Goal: Transaction & Acquisition: Purchase product/service

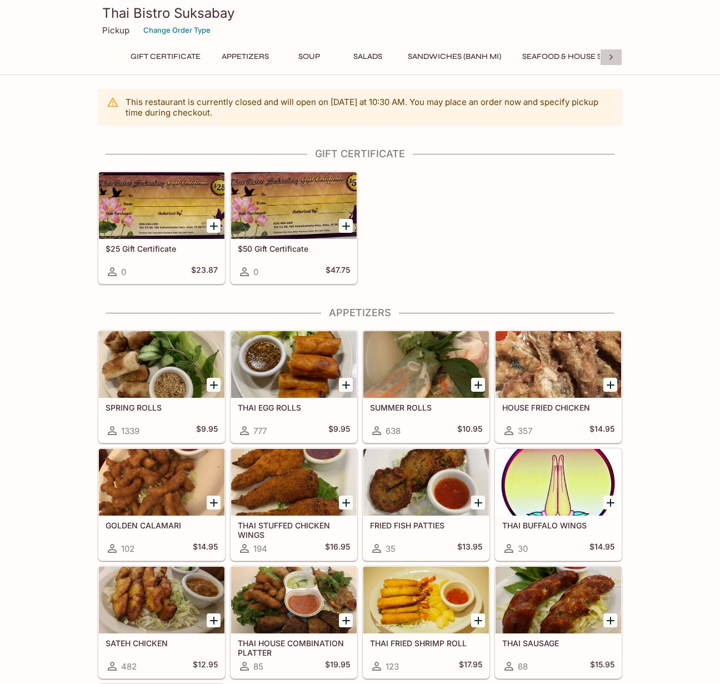
click at [610, 55] on icon at bounding box center [610, 57] width 3 height 6
click at [560, 57] on button "Sides" at bounding box center [582, 57] width 50 height 16
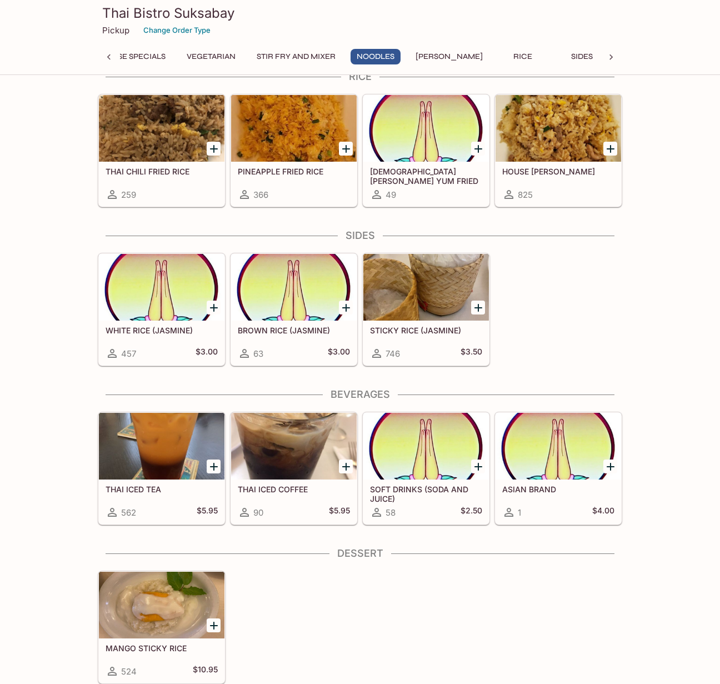
click at [438, 55] on button "[PERSON_NAME]" at bounding box center [448, 57] width 79 height 16
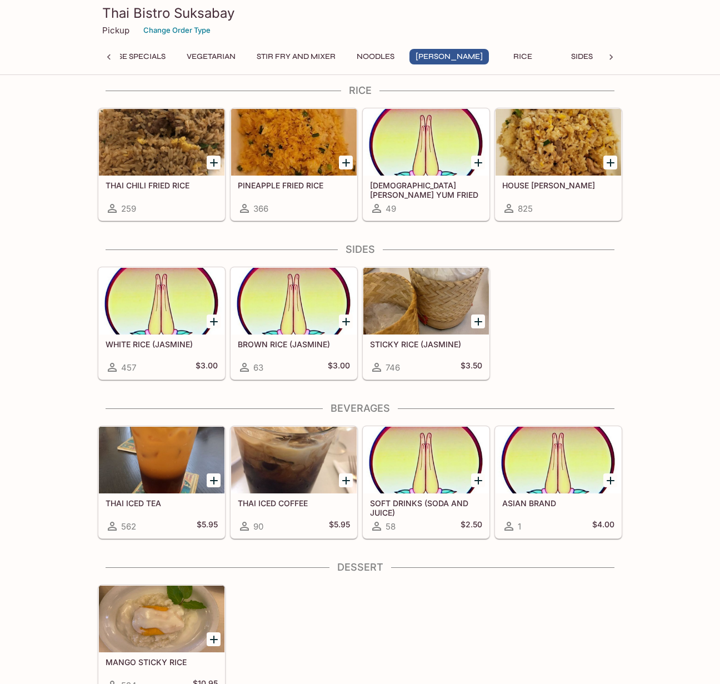
scroll to position [2779, 0]
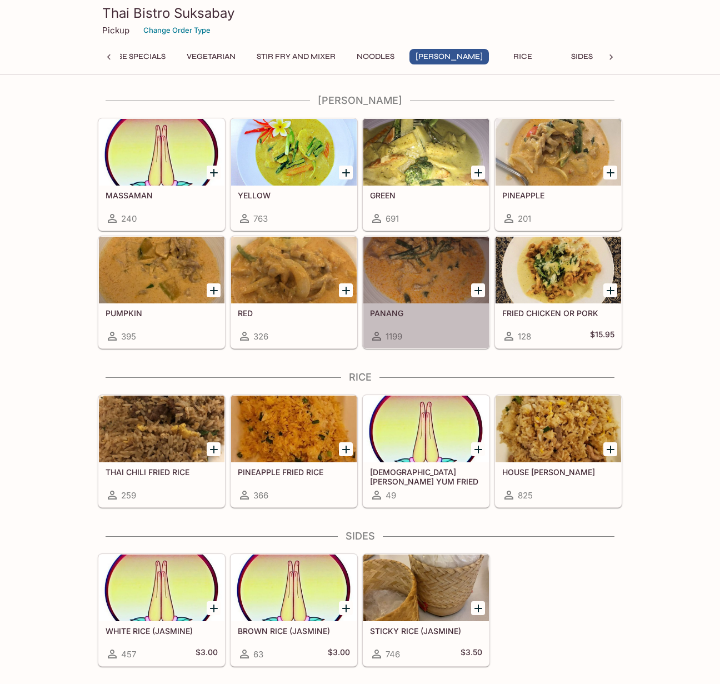
click at [407, 288] on div at bounding box center [426, 270] width 126 height 67
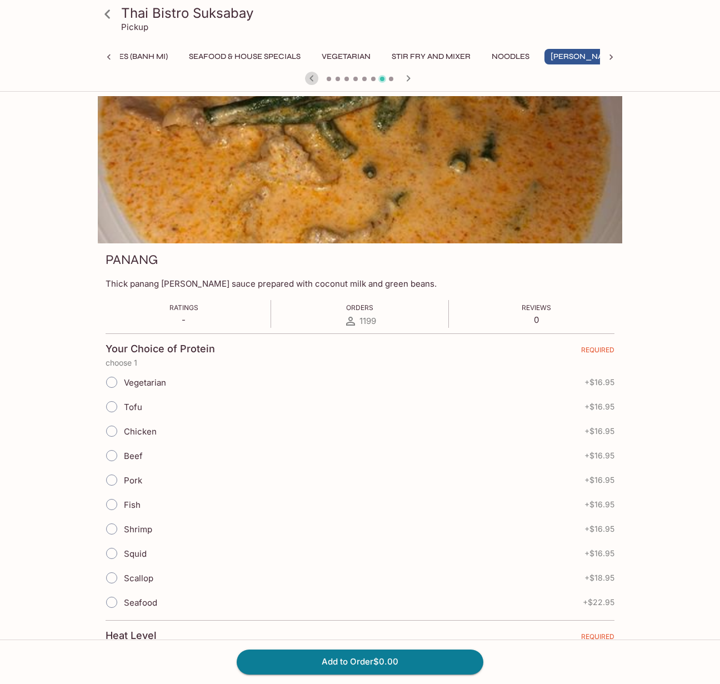
click at [306, 81] on icon "button" at bounding box center [311, 78] width 13 height 13
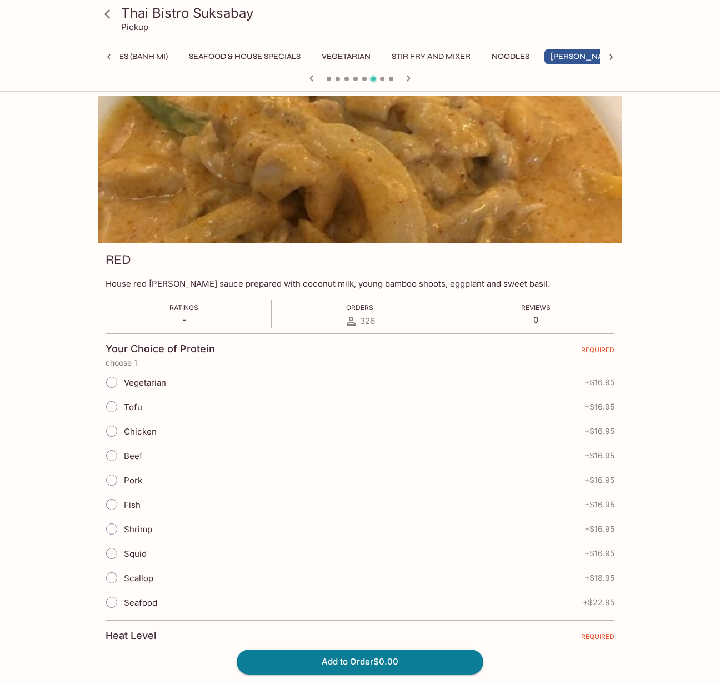
click at [316, 74] on icon "button" at bounding box center [311, 78] width 13 height 13
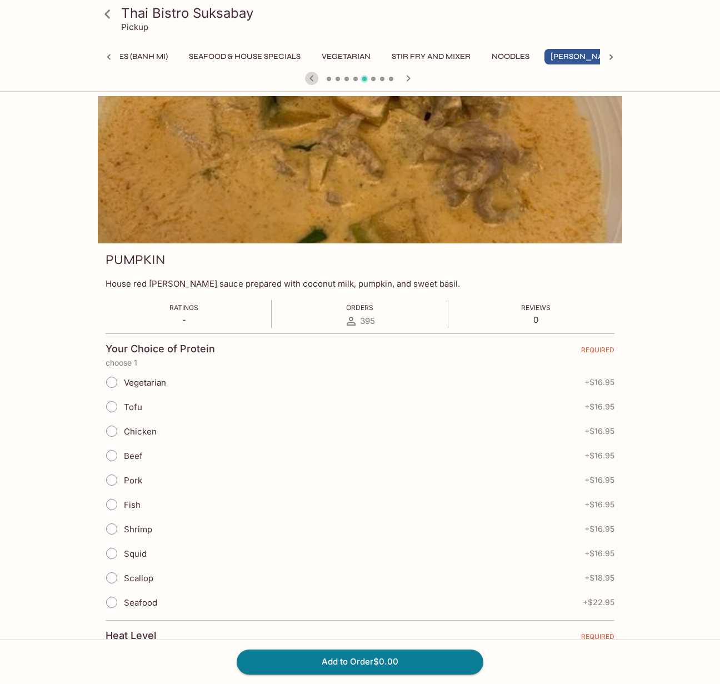
click at [316, 72] on icon "button" at bounding box center [311, 78] width 13 height 13
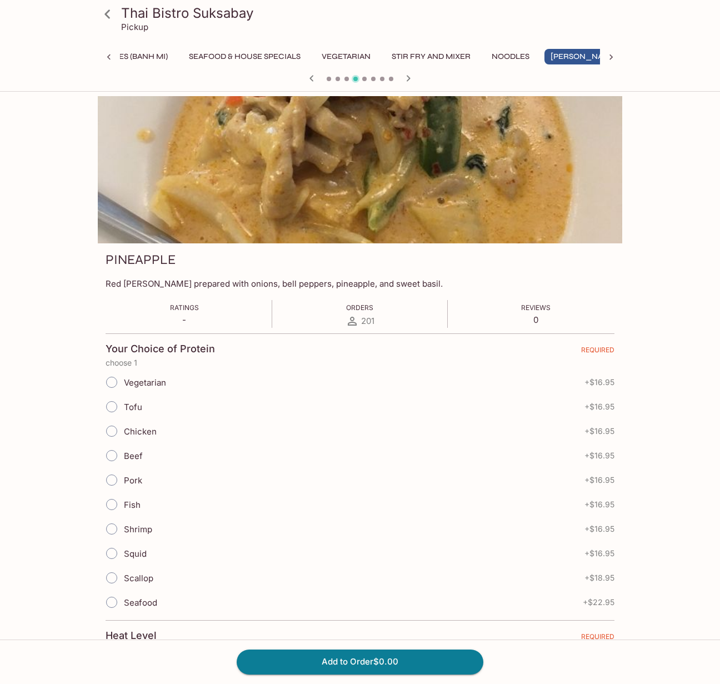
click at [312, 74] on icon "button" at bounding box center [311, 78] width 13 height 13
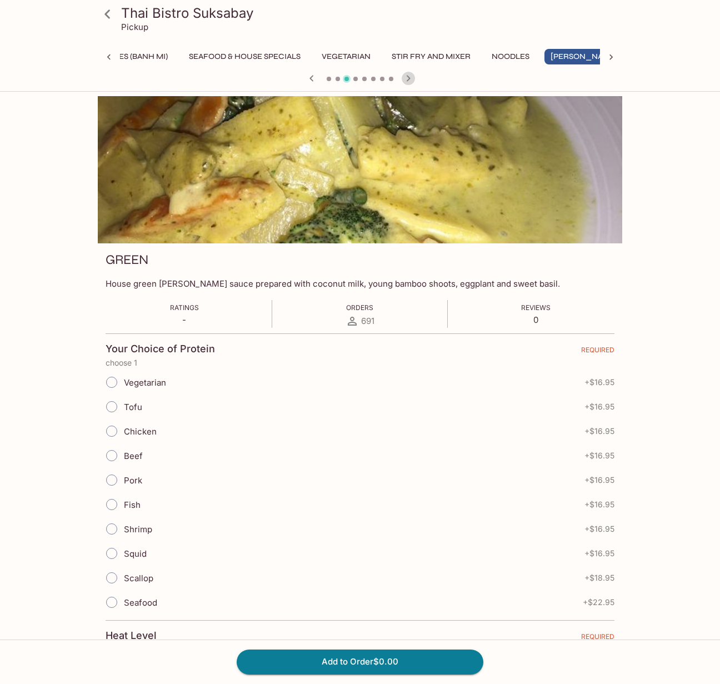
click at [410, 79] on icon "button" at bounding box center [408, 78] width 13 height 13
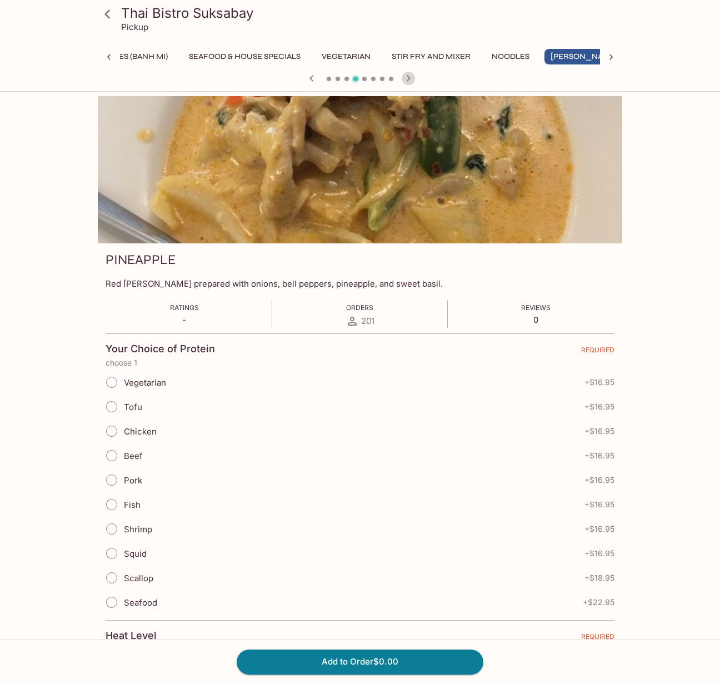
click at [409, 78] on icon "button" at bounding box center [409, 78] width 4 height 6
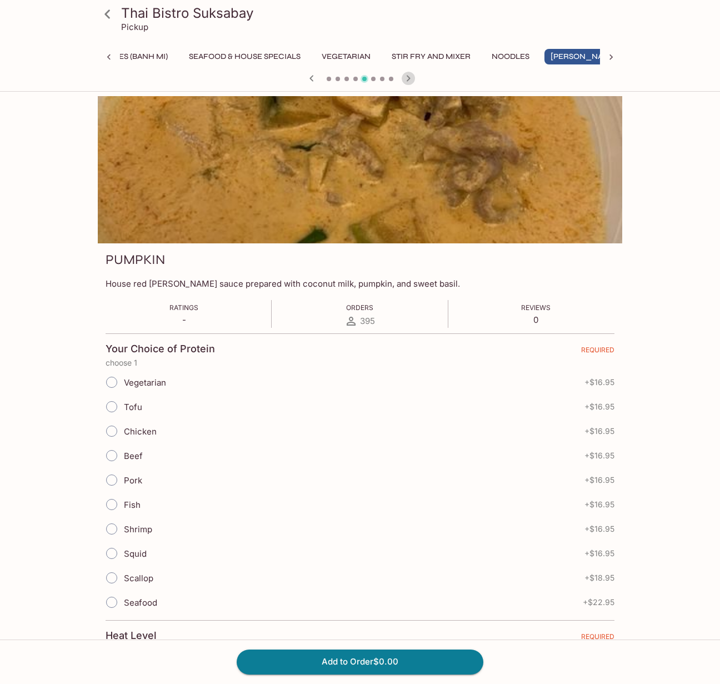
click at [409, 78] on icon "button" at bounding box center [409, 78] width 4 height 6
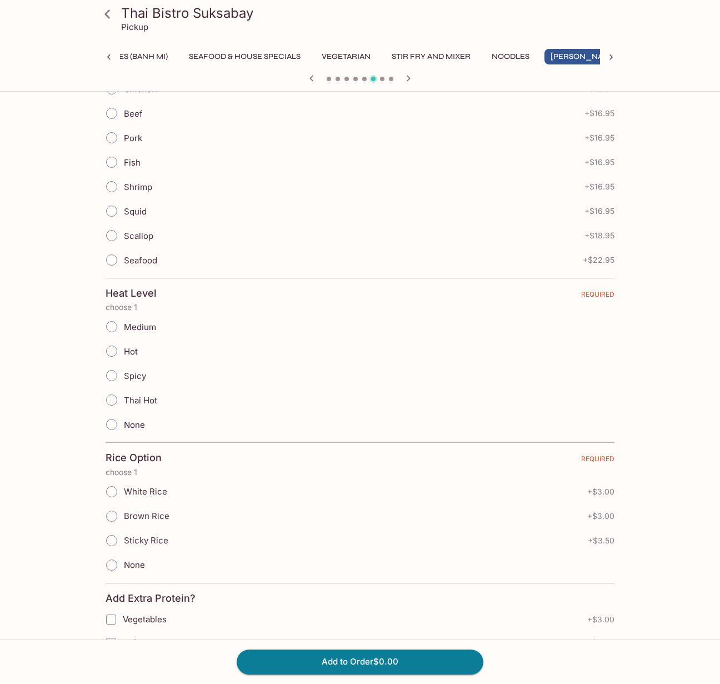
scroll to position [287, 0]
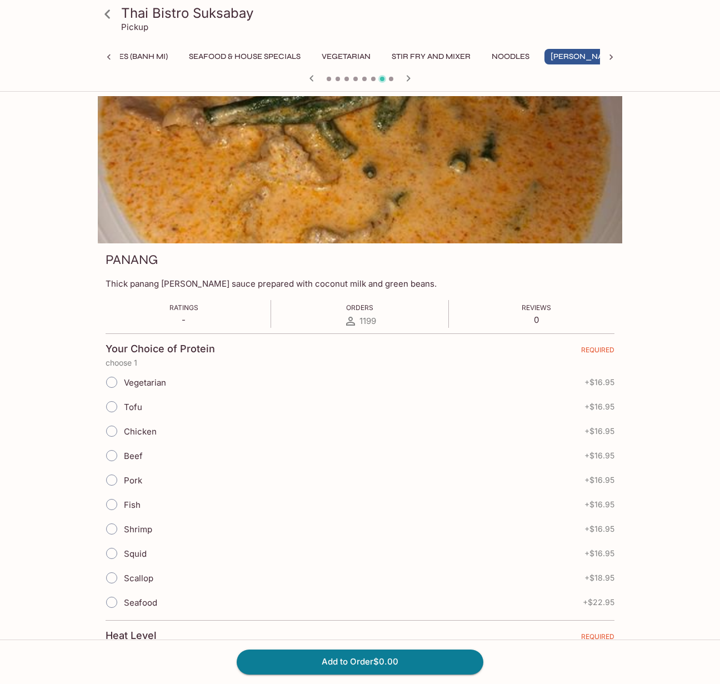
click at [411, 80] on icon "button" at bounding box center [408, 78] width 13 height 13
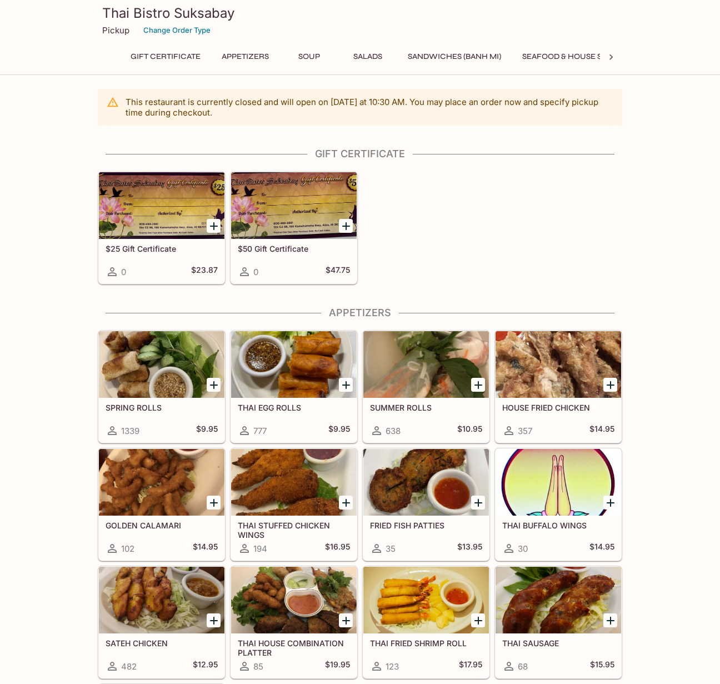
click at [607, 56] on icon at bounding box center [611, 57] width 11 height 11
click at [611, 54] on icon at bounding box center [611, 57] width 11 height 11
click at [338, 58] on button "[PERSON_NAME]" at bounding box center [339, 57] width 79 height 16
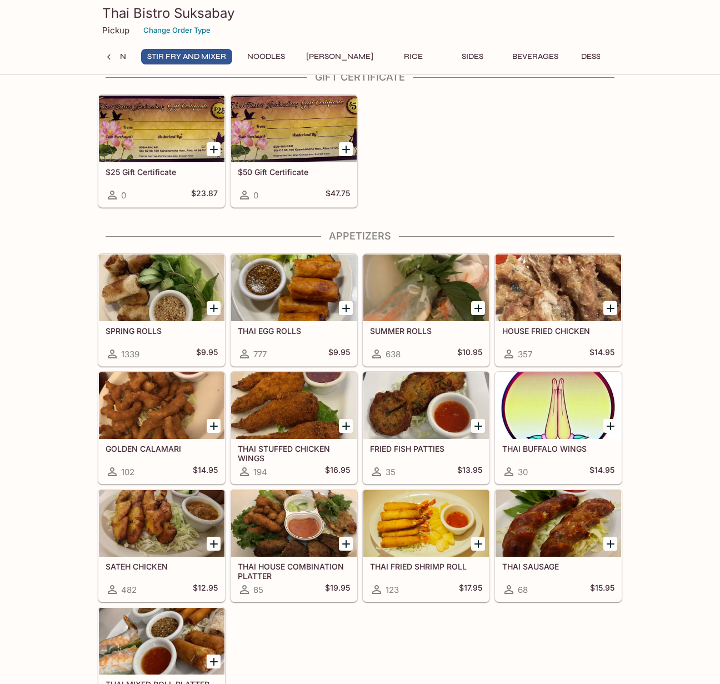
scroll to position [2779, 0]
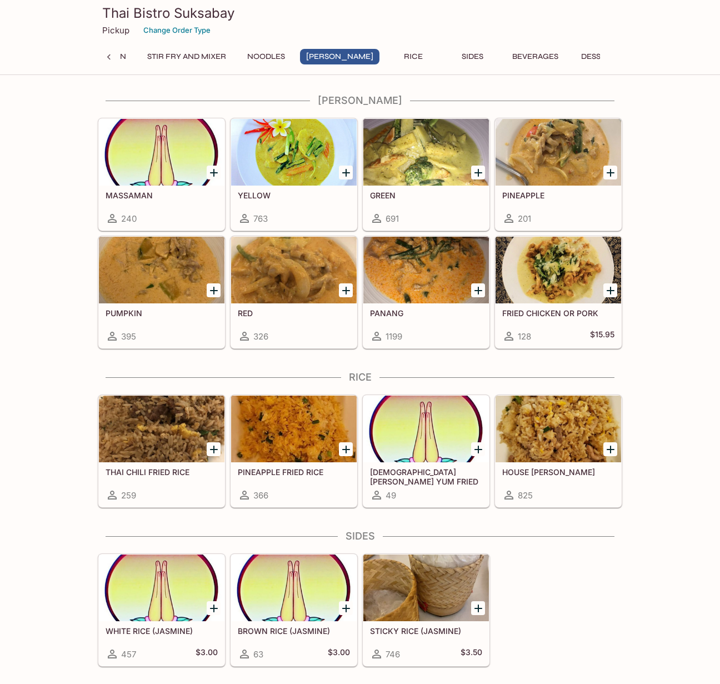
click at [417, 210] on div "GREEN 691" at bounding box center [426, 208] width 126 height 44
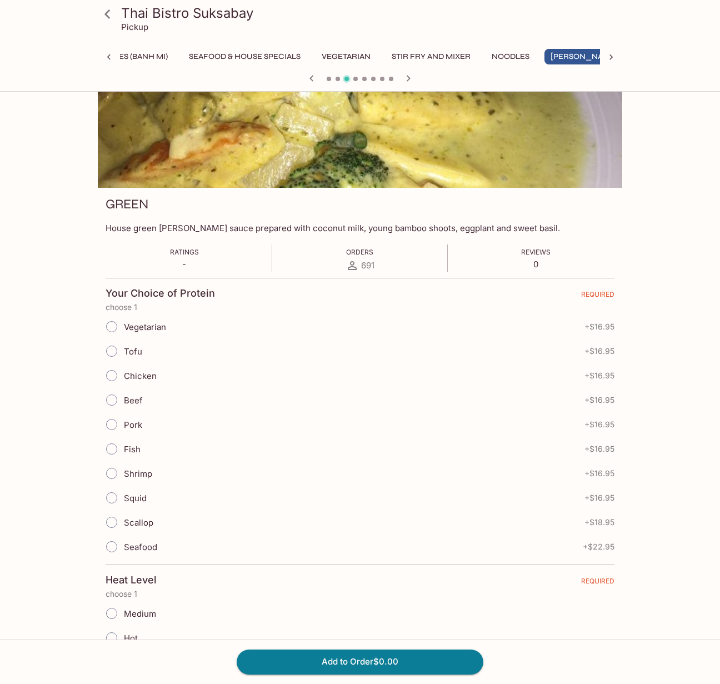
scroll to position [111, 0]
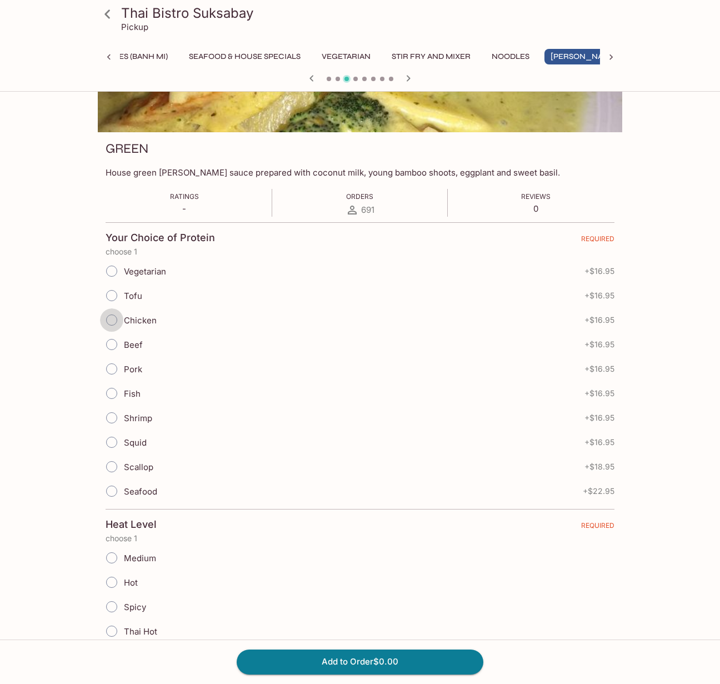
click at [112, 319] on input "Chicken" at bounding box center [111, 319] width 23 height 23
radio input "true"
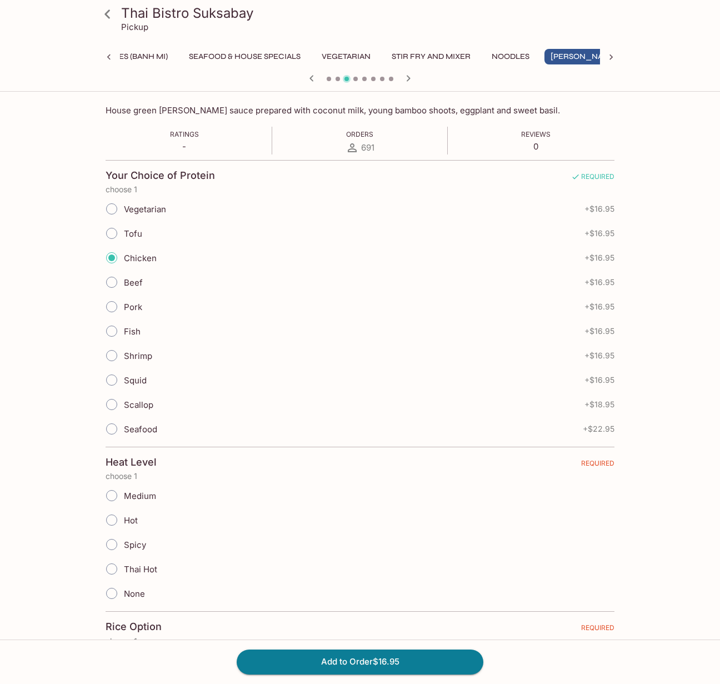
scroll to position [277, 0]
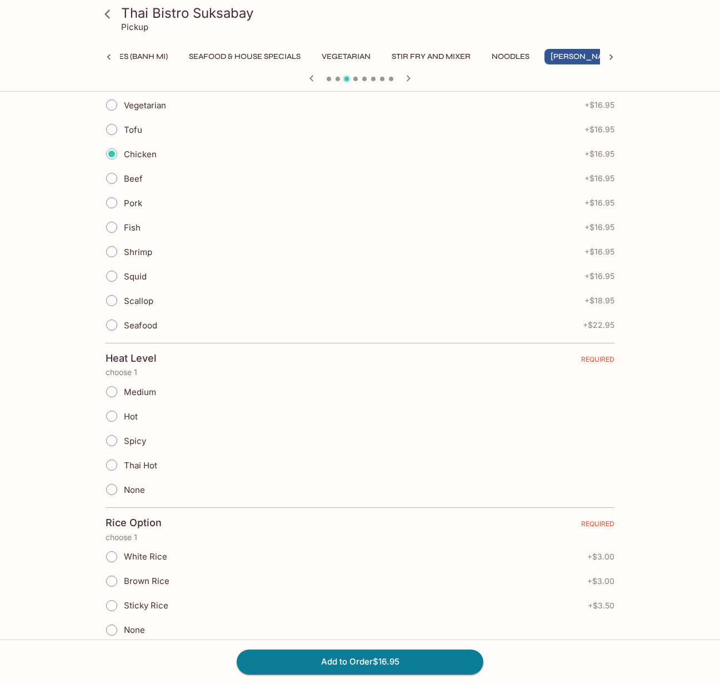
click at [115, 417] on input "Hot" at bounding box center [111, 415] width 23 height 23
radio input "true"
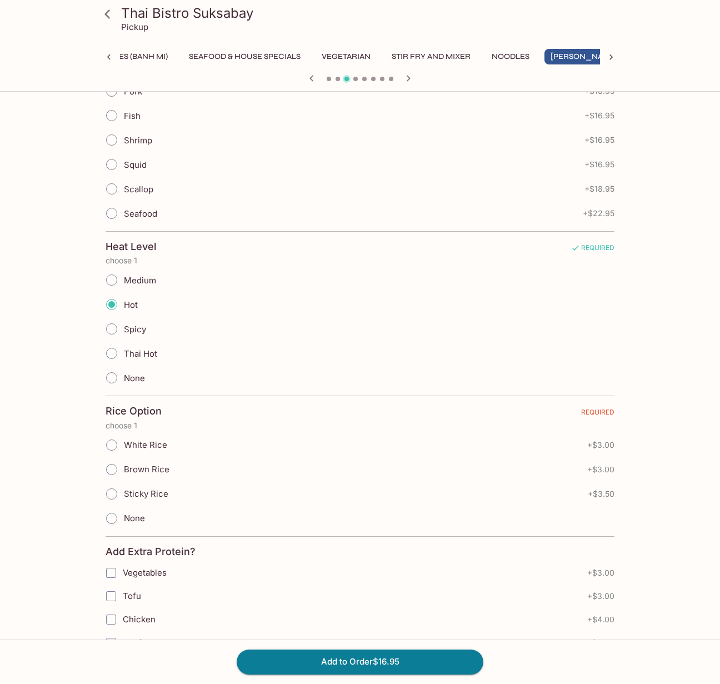
scroll to position [444, 0]
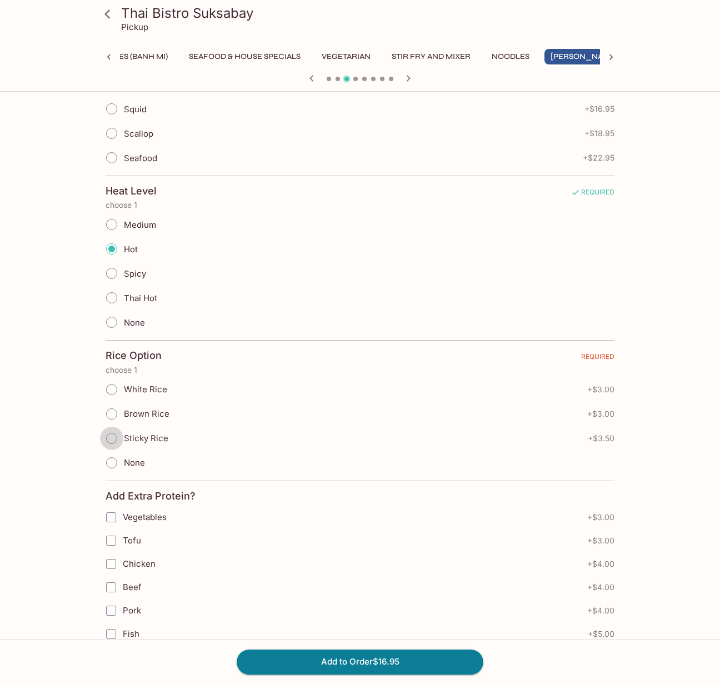
click at [111, 439] on input "Sticky Rice" at bounding box center [111, 438] width 23 height 23
radio input "true"
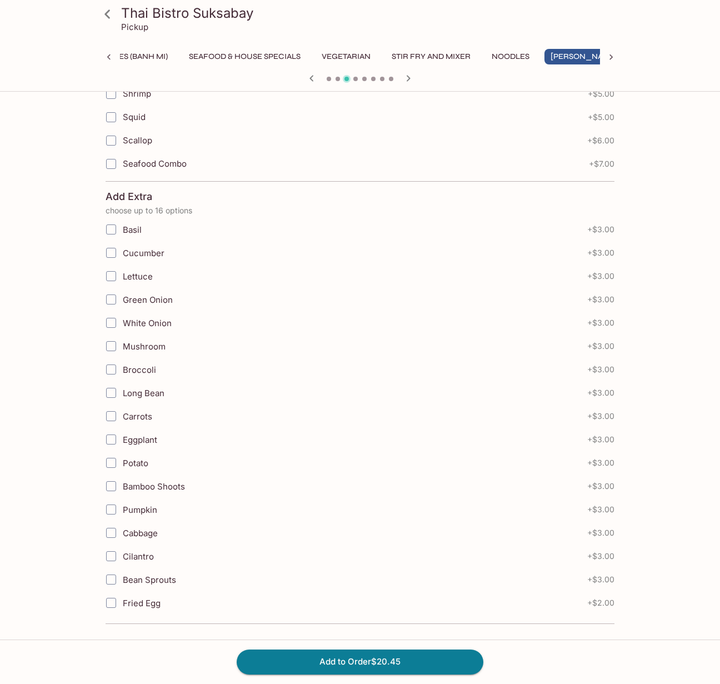
scroll to position [1009, 0]
